Goal: Information Seeking & Learning: Learn about a topic

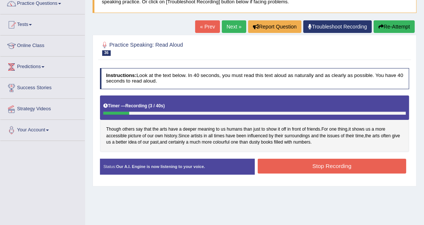
scroll to position [82, 0]
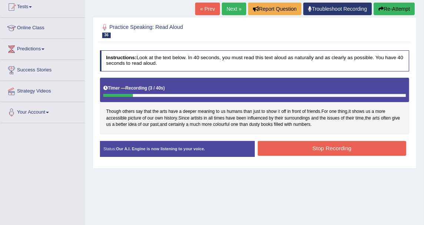
drag, startPoint x: 280, startPoint y: 146, endPoint x: 278, endPoint y: 111, distance: 34.5
click at [280, 146] on button "Stop Recording" at bounding box center [332, 148] width 149 height 14
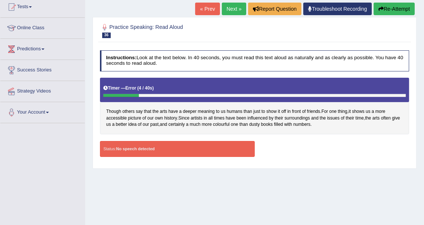
scroll to position [0, 0]
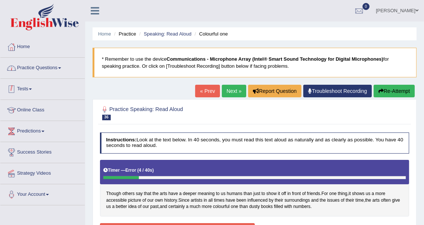
click at [65, 64] on link "Practice Questions" at bounding box center [42, 67] width 84 height 19
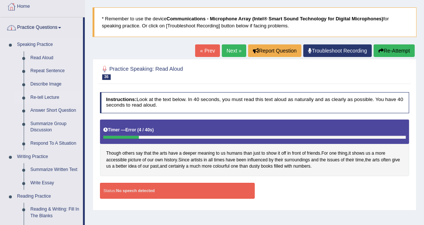
scroll to position [41, 0]
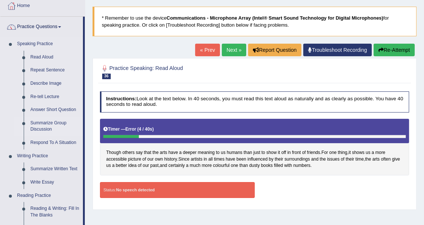
click at [54, 122] on link "Summarize Group Discussion" at bounding box center [55, 127] width 56 height 20
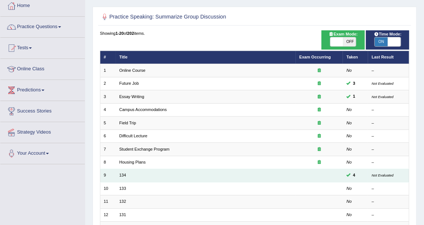
click at [124, 170] on td "134" at bounding box center [206, 175] width 180 height 13
click at [124, 171] on td "134" at bounding box center [206, 175] width 180 height 13
click at [122, 176] on link "134" at bounding box center [122, 175] width 7 height 4
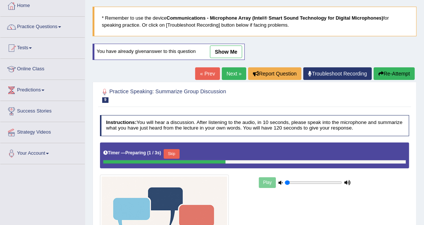
click at [225, 51] on link "show me" at bounding box center [226, 52] width 32 height 13
click at [270, 43] on div "Home Practice Speaking: Summarize Group Discussion 134 * Remember to use the de…" at bounding box center [254, 148] width 339 height 379
click at [243, 47] on div "Home Practice Speaking: Summarize Group Discussion 134 * Remember to use the de…" at bounding box center [254, 148] width 339 height 379
click at [232, 51] on div "Home Practice Speaking: Summarize Group Discussion 134 * Remember to use the de…" at bounding box center [254, 148] width 339 height 379
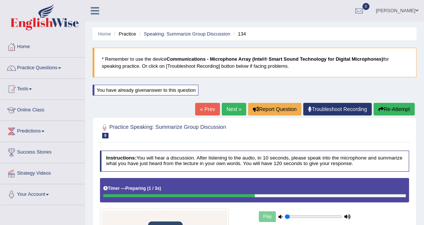
click at [382, 107] on icon "button" at bounding box center [381, 109] width 5 height 5
click at [169, 33] on link "Speaking: Summarize Group Discussion" at bounding box center [187, 34] width 86 height 6
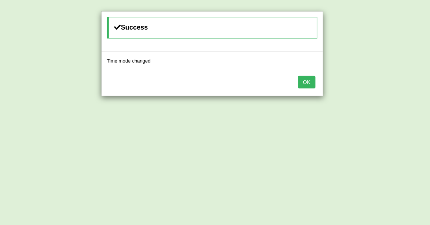
click at [317, 79] on div "OK" at bounding box center [213, 83] width 222 height 26
drag, startPoint x: 310, startPoint y: 80, endPoint x: 297, endPoint y: 69, distance: 17.3
click at [309, 80] on button "OK" at bounding box center [306, 82] width 17 height 13
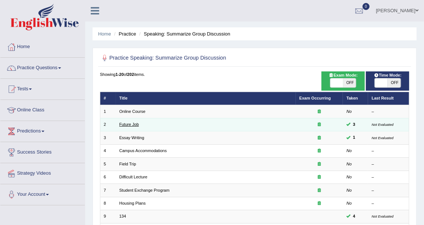
click at [130, 122] on link "Future Job" at bounding box center [129, 124] width 20 height 4
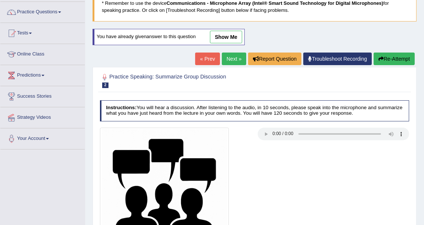
scroll to position [41, 0]
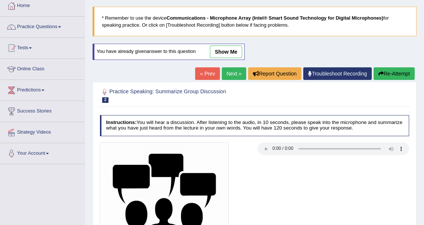
click at [219, 52] on link "show me" at bounding box center [226, 52] width 32 height 13
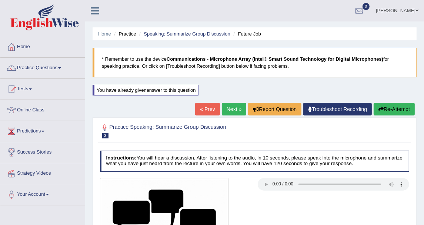
scroll to position [0, 0]
click at [192, 34] on link "Speaking: Summarize Group Discussion" at bounding box center [187, 34] width 86 height 6
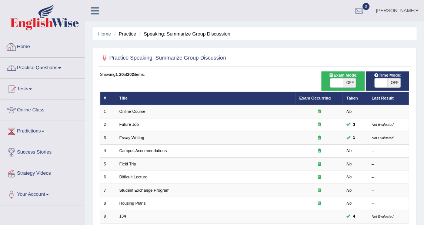
click at [39, 67] on link "Practice Questions" at bounding box center [42, 67] width 84 height 19
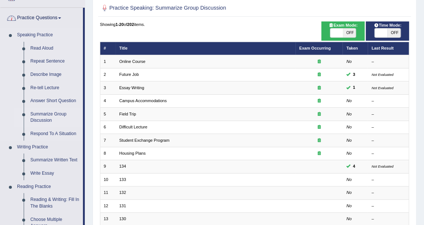
scroll to position [82, 0]
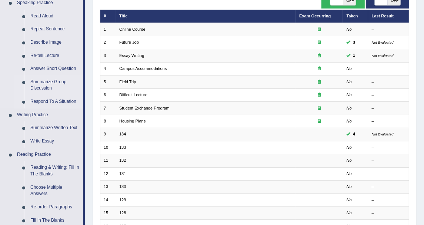
click at [65, 97] on link "Respond To A Situation" at bounding box center [55, 101] width 56 height 13
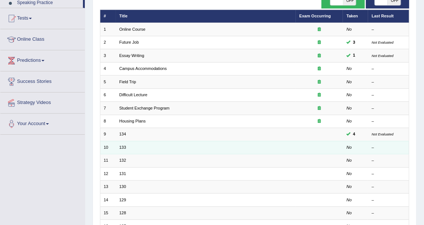
scroll to position [112, 0]
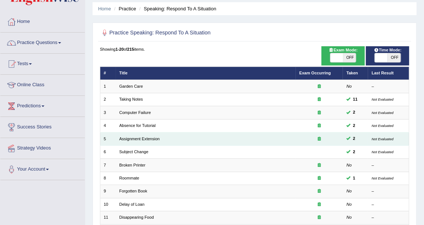
scroll to position [41, 0]
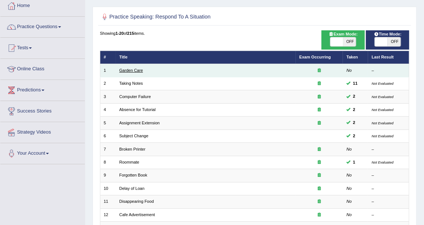
click at [129, 70] on link "Garden Care" at bounding box center [131, 70] width 24 height 4
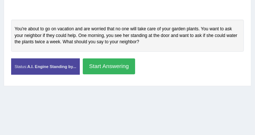
scroll to position [181, 0]
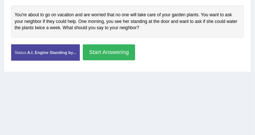
click at [109, 51] on button "Start Answering" at bounding box center [109, 52] width 52 height 16
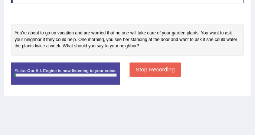
scroll to position [157, 0]
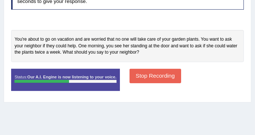
click at [137, 71] on button "Stop Recording" at bounding box center [155, 76] width 52 height 14
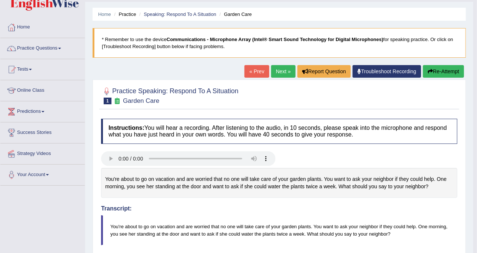
scroll to position [0, 0]
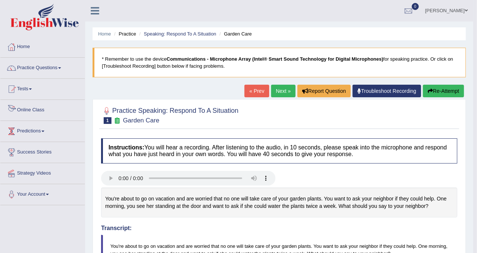
click at [41, 137] on link "Predictions" at bounding box center [42, 130] width 84 height 19
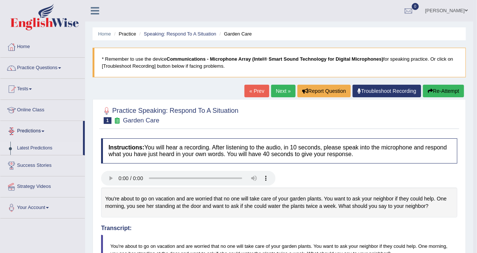
scroll to position [46, 0]
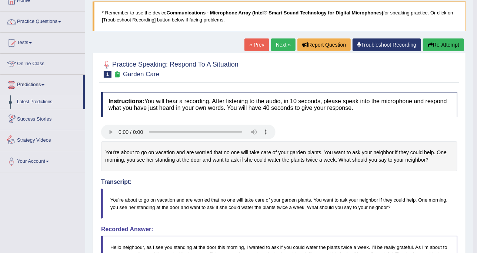
click at [50, 103] on link "Latest Predictions" at bounding box center [48, 102] width 69 height 13
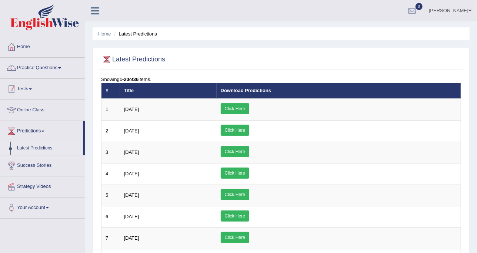
click at [62, 69] on link "Practice Questions" at bounding box center [42, 67] width 84 height 19
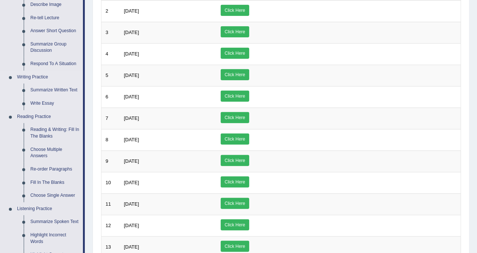
scroll to position [139, 0]
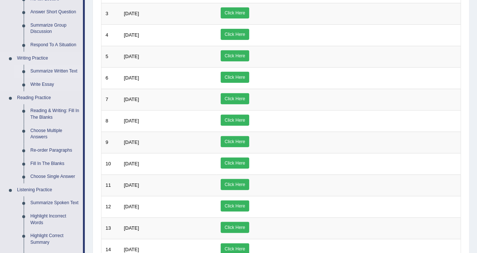
click at [72, 70] on link "Summarize Written Text" at bounding box center [55, 71] width 56 height 13
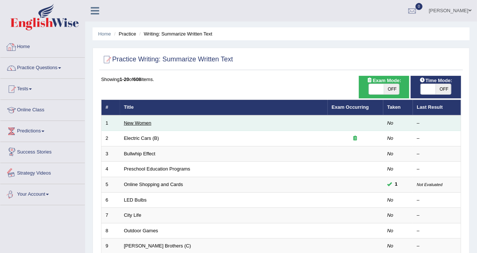
click at [133, 126] on td "New Women" at bounding box center [224, 124] width 208 height 16
click at [134, 124] on link "New Women" at bounding box center [137, 123] width 27 height 6
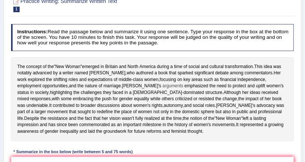
scroll to position [106, 0]
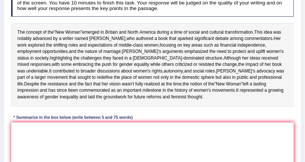
click at [179, 23] on div "The concept of the " New Woman " emerged in Britain and North America during a …" at bounding box center [152, 65] width 283 height 84
click at [270, 18] on div "Instructions: Read the passage below and summarize it using one sentence. Type …" at bounding box center [152, 89] width 286 height 205
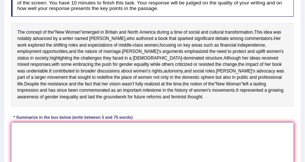
click at [155, 148] on textarea at bounding box center [152, 153] width 283 height 61
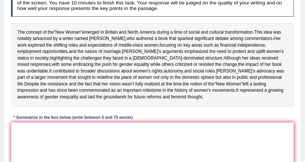
click at [199, 11] on h4 "Instructions: Read the passage below and summarize it using one sentence. Type …" at bounding box center [152, 3] width 283 height 27
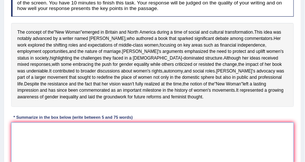
click at [54, 144] on textarea at bounding box center [152, 153] width 283 height 61
type textarea "s"
click at [105, 150] on textarea "Sarah's work explored" at bounding box center [152, 153] width 283 height 61
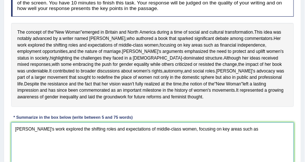
click at [249, 145] on textarea "Sarah's work explored the shifting roles and expectations of middle-class women…" at bounding box center [152, 153] width 283 height 61
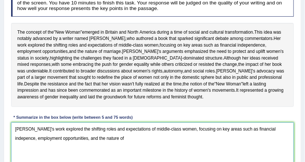
click at [127, 154] on textarea "Sarah's work explored the shifting roles and expectations of middle-class women…" at bounding box center [152, 153] width 283 height 61
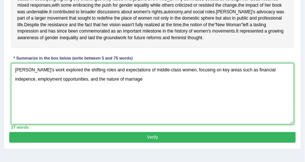
scroll to position [195, 0]
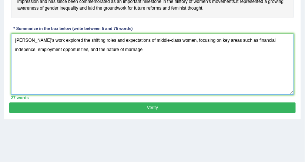
click at [126, 67] on textarea "Sarah's work explored the shifting roles and expectations of middle-class women…" at bounding box center [152, 64] width 283 height 61
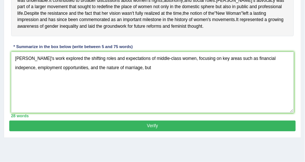
scroll to position [165, 0]
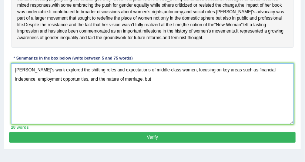
click at [141, 101] on textarea "Sarah's work explored the shifting roles and expectations of middle-class women…" at bounding box center [152, 93] width 283 height 61
click at [140, 98] on textarea "Sarah's work explored the shifting roles and expectations of middle-class women…" at bounding box center [152, 93] width 283 height 61
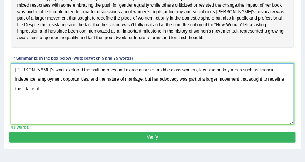
click at [273, 98] on textarea "Sarah's work explored the shifting roles and expectations of middle-class women…" at bounding box center [152, 93] width 283 height 61
click at [287, 97] on textarea "Sarah's work explored the shifting roles and expectations of middle-class women…" at bounding box center [152, 93] width 283 height 61
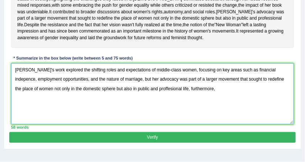
click at [200, 106] on textarea "Sarah's work explored the shifting roles and expectations of middle-class women…" at bounding box center [152, 93] width 283 height 61
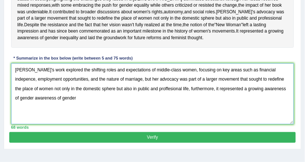
drag, startPoint x: 11, startPoint y: 117, endPoint x: 101, endPoint y: 117, distance: 89.3
click at [101, 117] on textarea "Sarah's work explored the shifting roles and expectations of middle-class women…" at bounding box center [152, 93] width 283 height 61
click at [79, 114] on textarea "Sarah's work explored the shifting roles and expectations of middle-class women…" at bounding box center [152, 93] width 283 height 61
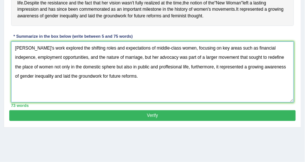
scroll to position [195, 0]
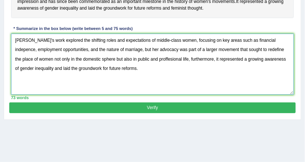
type textarea "Sarah's work explored the shifting roles and expectations of middle-class women…"
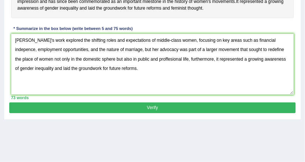
click at [169, 113] on button "Verify" at bounding box center [152, 108] width 286 height 11
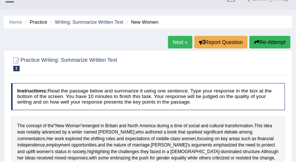
scroll to position [0, 0]
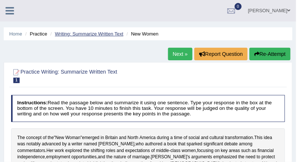
click at [81, 34] on link "Writing: Summarize Written Text" at bounding box center [89, 34] width 69 height 6
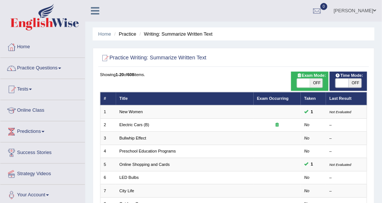
drag, startPoint x: 0, startPoint y: 0, endPoint x: 183, endPoint y: 45, distance: 188.5
click at [183, 45] on div "Home Practice Writing: Summarize Written Text Practice Writing: Summarize Writt…" at bounding box center [233, 204] width 296 height 409
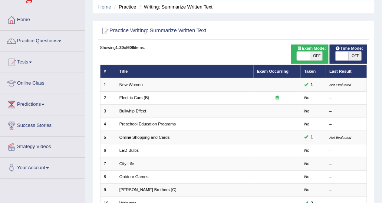
scroll to position [37, 0]
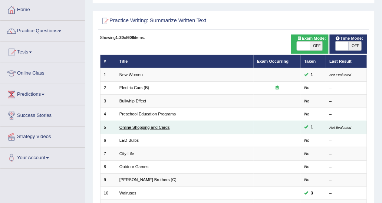
click at [153, 127] on link "Online Shopping and Cards" at bounding box center [144, 127] width 50 height 4
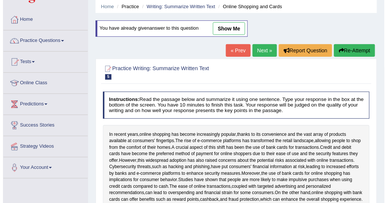
scroll to position [37, 0]
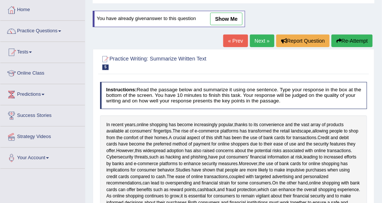
click at [228, 22] on link "show me" at bounding box center [226, 19] width 32 height 13
type textarea "The rise of e-commerce platforms has transformed the retail landscape, allowing…"
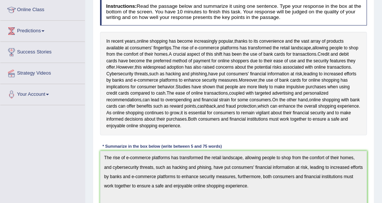
scroll to position [0, 0]
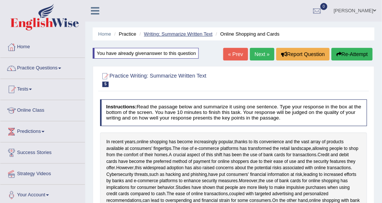
click at [190, 33] on link "Writing: Summarize Written Text" at bounding box center [178, 34] width 69 height 6
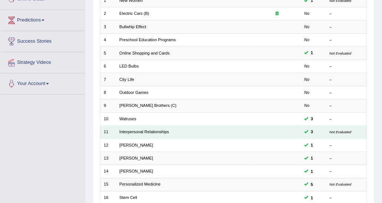
scroll to position [111, 0]
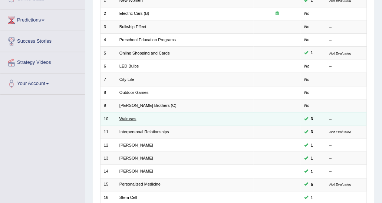
click at [133, 117] on link "Walruses" at bounding box center [127, 118] width 17 height 4
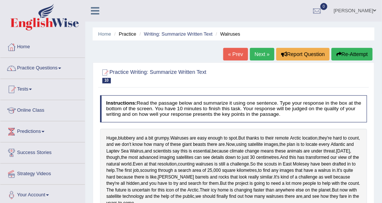
click at [255, 52] on link "Next »" at bounding box center [262, 54] width 24 height 13
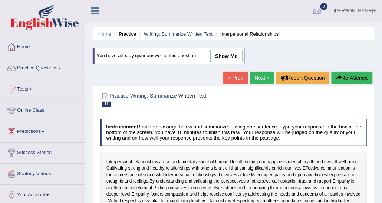
click at [239, 56] on link "show me" at bounding box center [226, 56] width 32 height 13
type textarea "Effective communication involves active listening, empathy, and open and honest…"
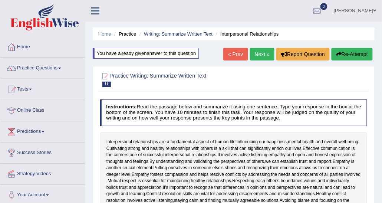
click at [259, 56] on link "Next »" at bounding box center [262, 54] width 24 height 13
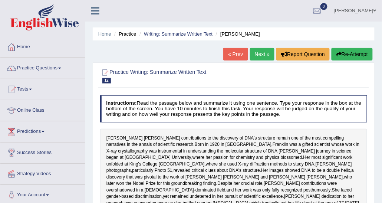
click at [265, 48] on link "Next »" at bounding box center [262, 54] width 24 height 13
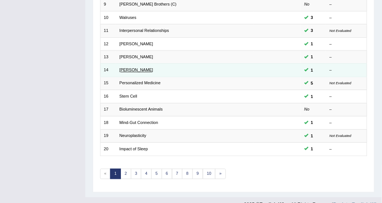
scroll to position [221, 0]
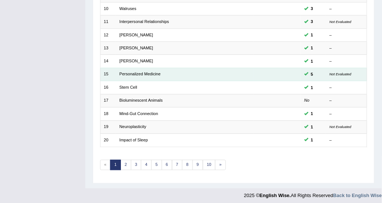
click at [139, 75] on td "Personalized Medicine" at bounding box center [184, 74] width 137 height 13
click at [140, 72] on link "Personalized Medicine" at bounding box center [139, 74] width 41 height 4
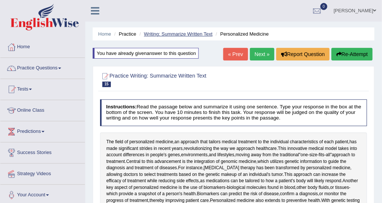
click at [202, 33] on link "Writing: Summarize Written Text" at bounding box center [178, 34] width 69 height 6
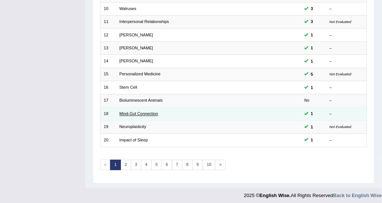
scroll to position [221, 0]
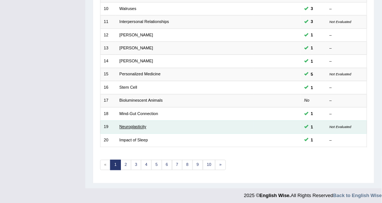
click at [139, 124] on link "Neuroplasticity" at bounding box center [132, 126] width 27 height 4
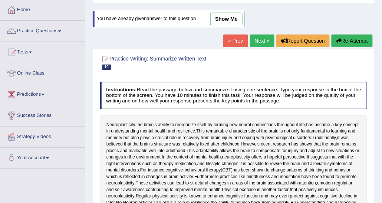
click at [222, 22] on link "show me" at bounding box center [226, 19] width 32 height 13
type textarea "Neuroplasticity, the brain's ability to recognize itself by forming a new neutr…"
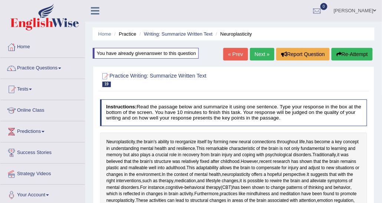
click at [266, 55] on link "Next »" at bounding box center [262, 54] width 24 height 13
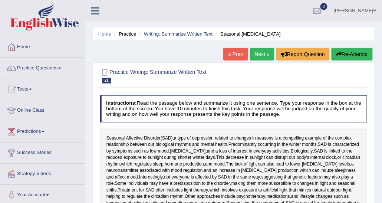
click at [264, 56] on link "Next »" at bounding box center [262, 54] width 24 height 13
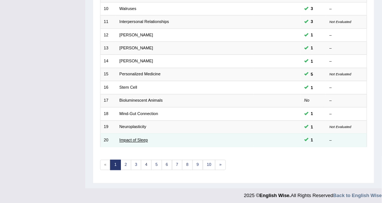
click at [135, 138] on link "Impact of Sleep" at bounding box center [133, 140] width 29 height 4
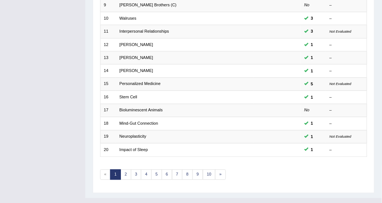
scroll to position [221, 0]
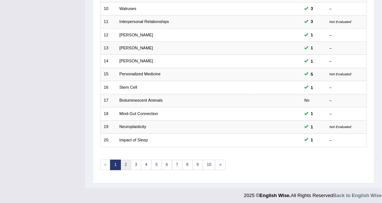
click at [126, 162] on link "2" at bounding box center [125, 165] width 11 height 10
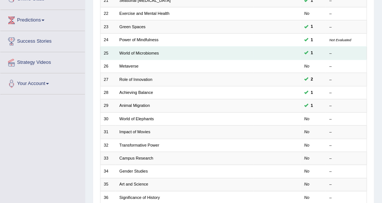
scroll to position [74, 0]
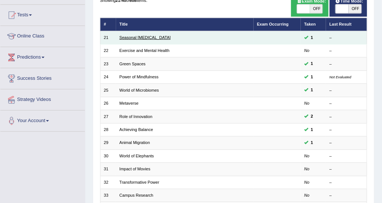
click at [136, 36] on link "Seasonal Affective Disorder" at bounding box center [144, 37] width 51 height 4
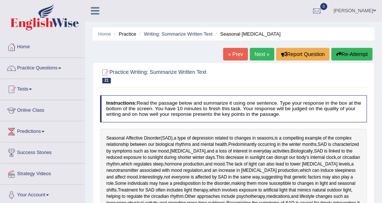
click at [269, 58] on link "Next »" at bounding box center [262, 54] width 24 height 13
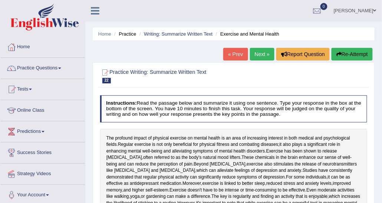
click at [262, 57] on link "Next »" at bounding box center [262, 54] width 24 height 13
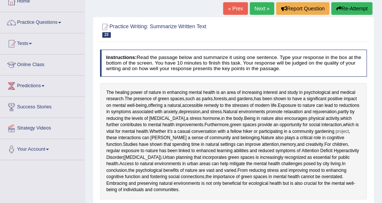
scroll to position [37, 0]
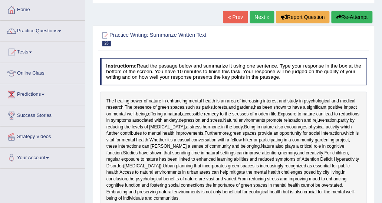
click at [270, 19] on link "Next »" at bounding box center [262, 17] width 24 height 13
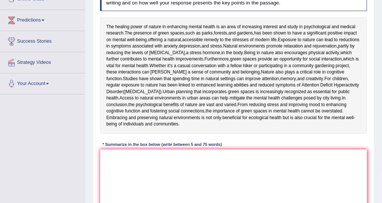
scroll to position [148, 0]
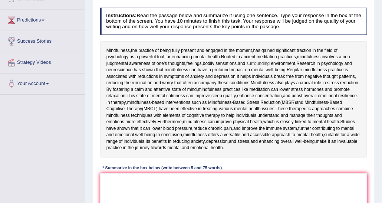
scroll to position [74, 0]
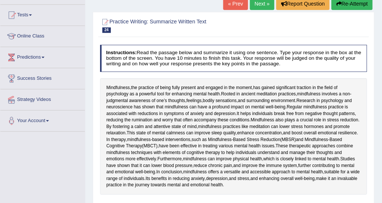
click at [257, 4] on link "Next »" at bounding box center [262, 3] width 24 height 13
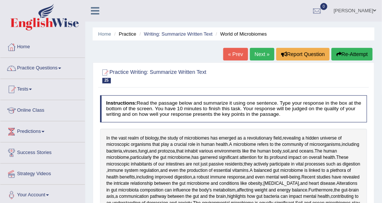
click at [263, 48] on div "« Prev Next » Report Question Re-Attempt" at bounding box center [298, 55] width 151 height 14
click at [263, 54] on link "Next »" at bounding box center [262, 54] width 24 height 13
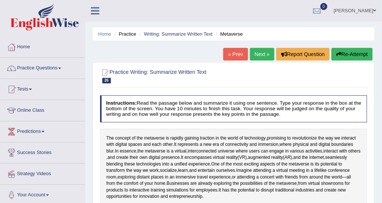
click at [260, 57] on link "Next »" at bounding box center [262, 54] width 24 height 13
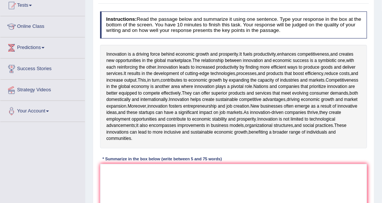
scroll to position [37, 0]
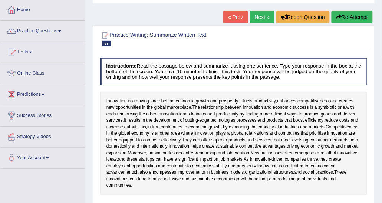
click at [269, 18] on link "Next »" at bounding box center [262, 17] width 24 height 13
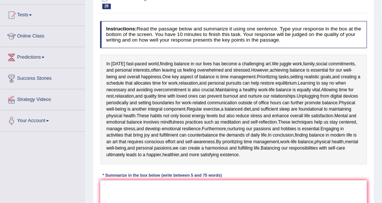
scroll to position [37, 0]
